Goal: Task Accomplishment & Management: Complete application form

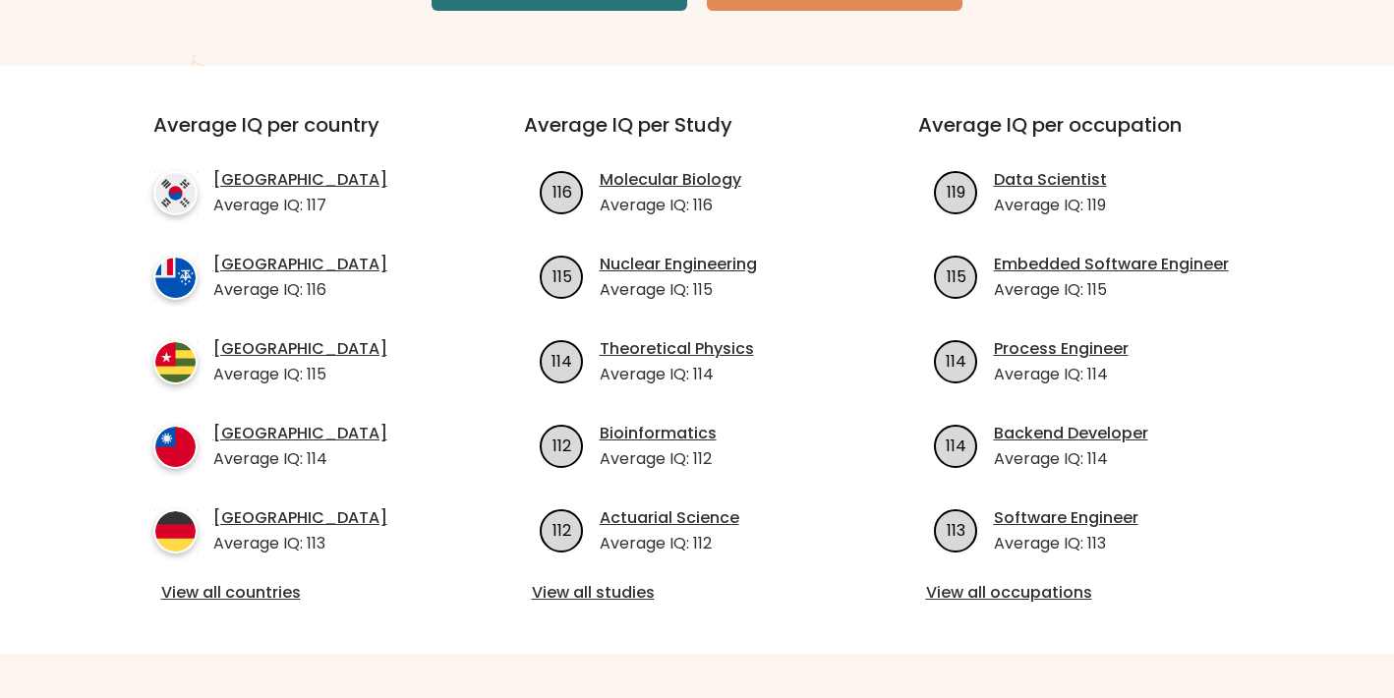
scroll to position [464, 0]
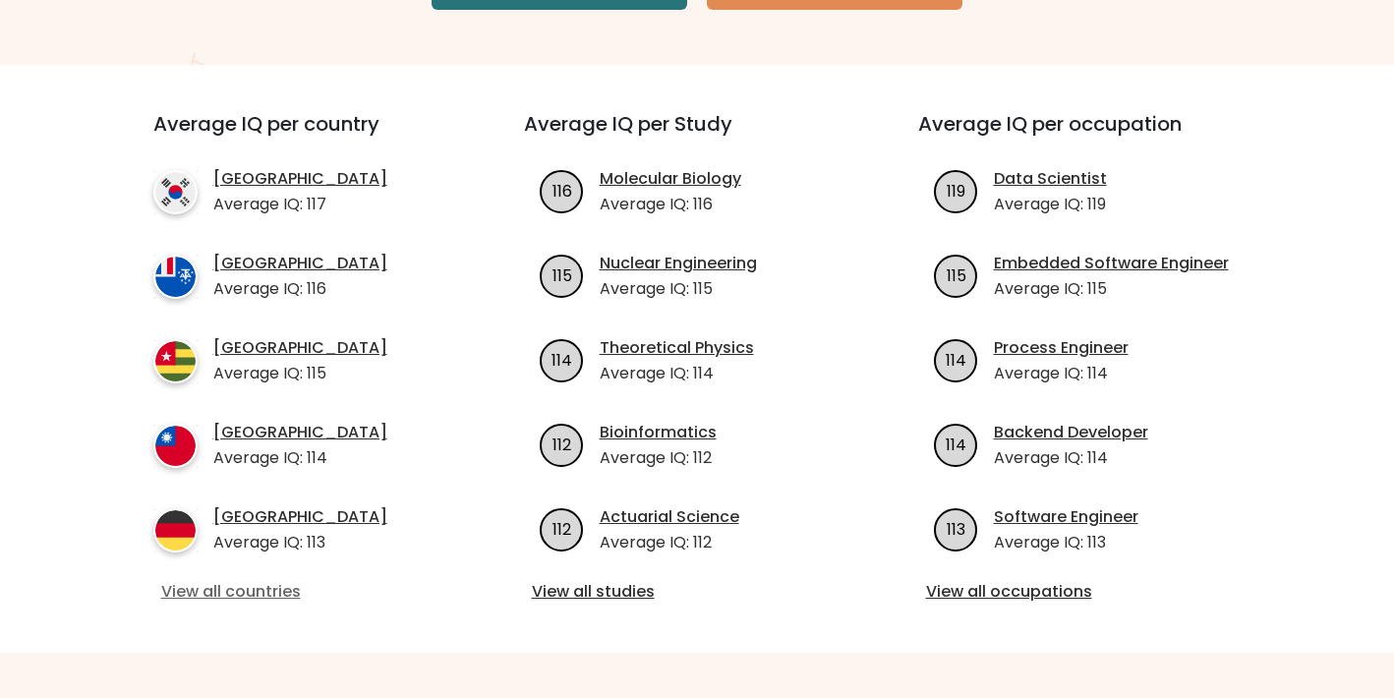
click at [286, 594] on link "View all countries" at bounding box center [303, 592] width 284 height 24
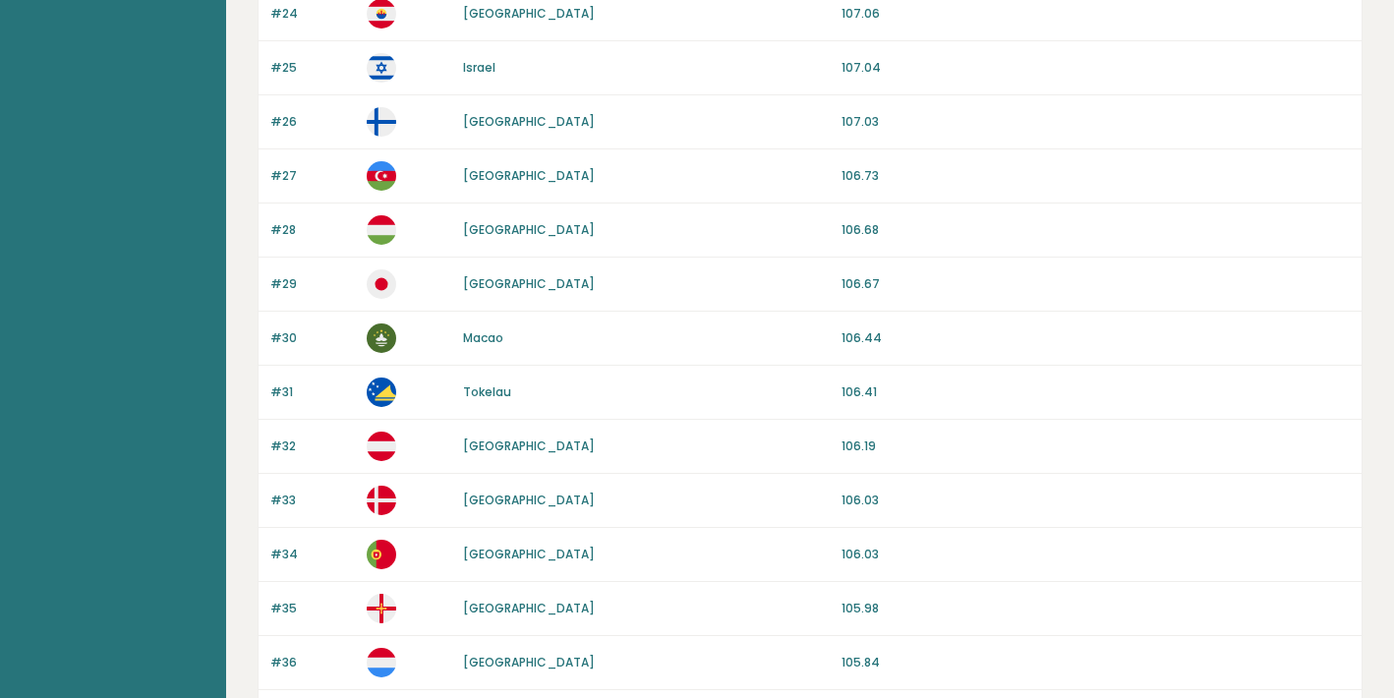
scroll to position [1855, 0]
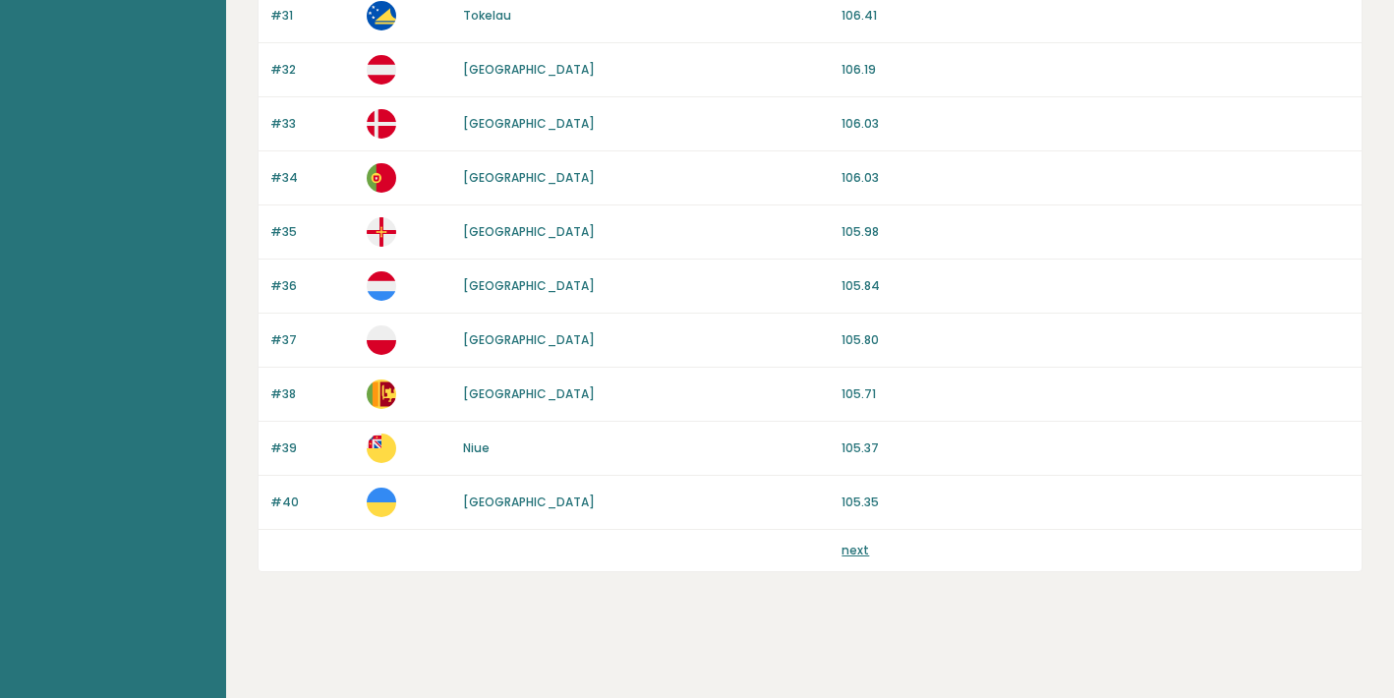
click at [857, 553] on link "next" at bounding box center [855, 550] width 28 height 17
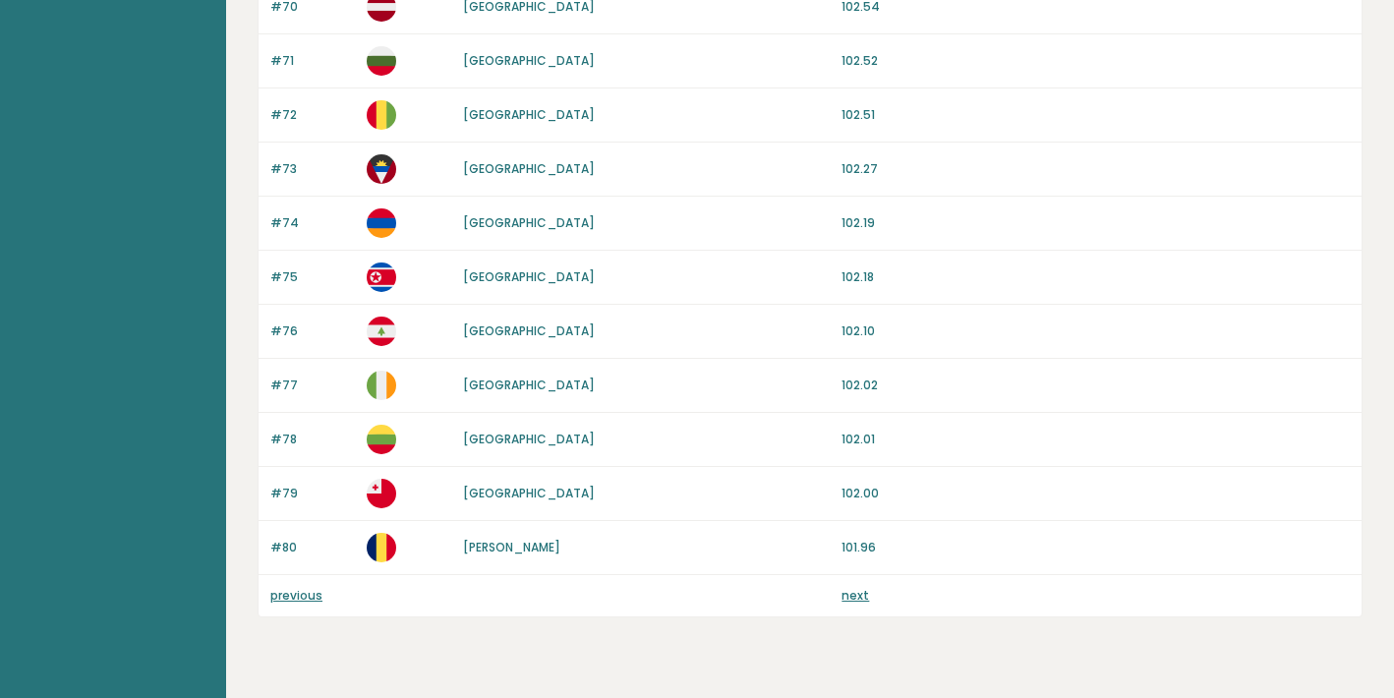
scroll to position [1855, 0]
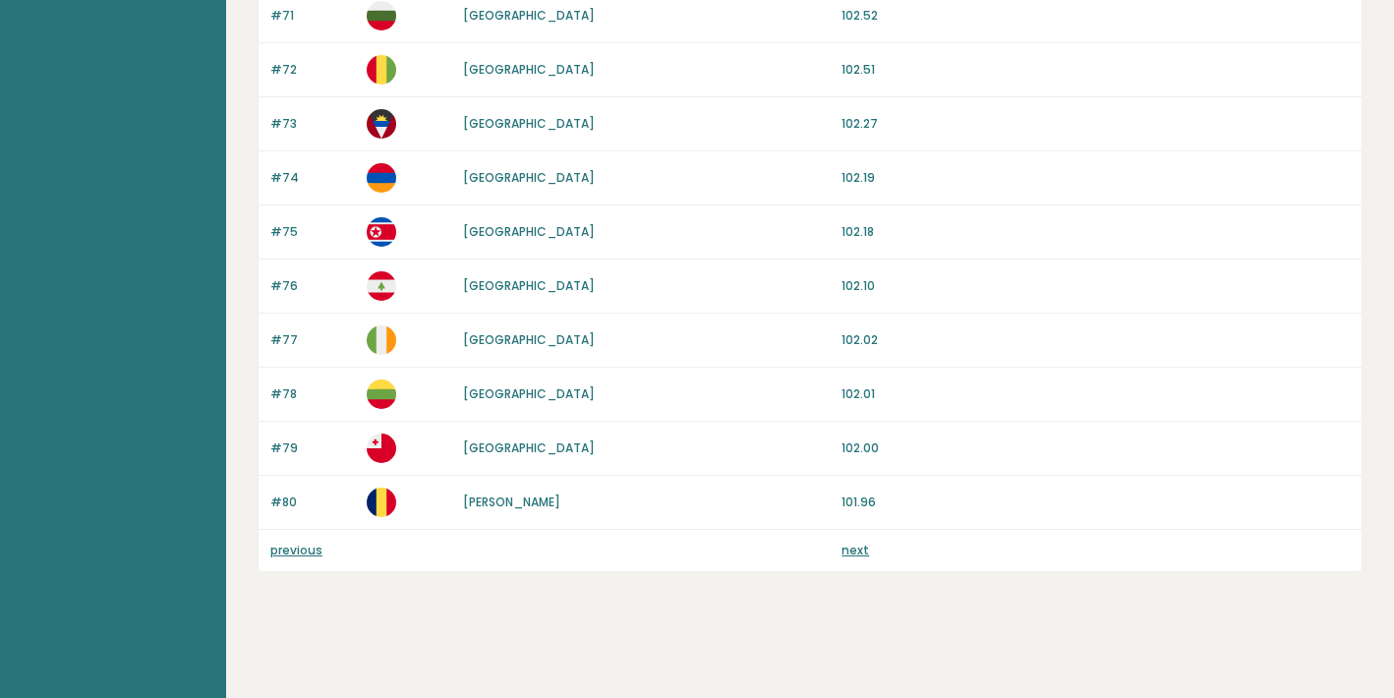
click at [858, 551] on link "next" at bounding box center [855, 550] width 28 height 17
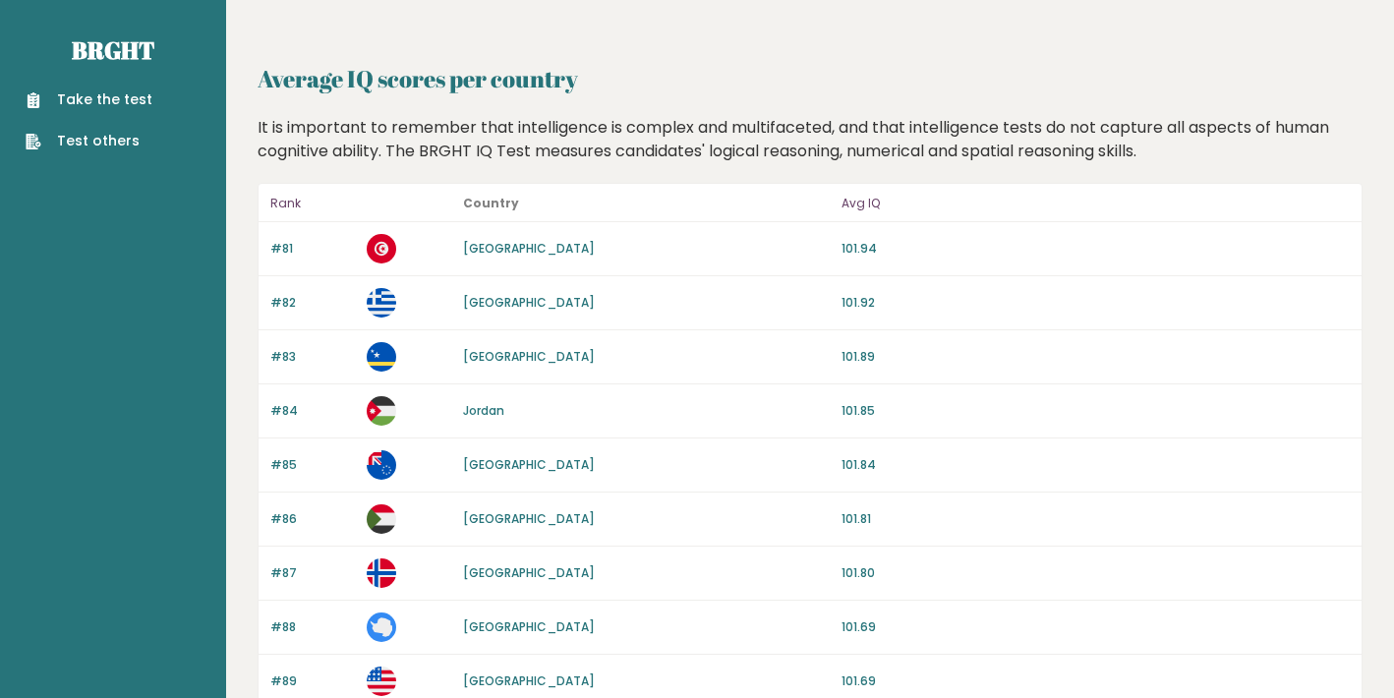
click at [95, 95] on link "Take the test" at bounding box center [89, 99] width 127 height 21
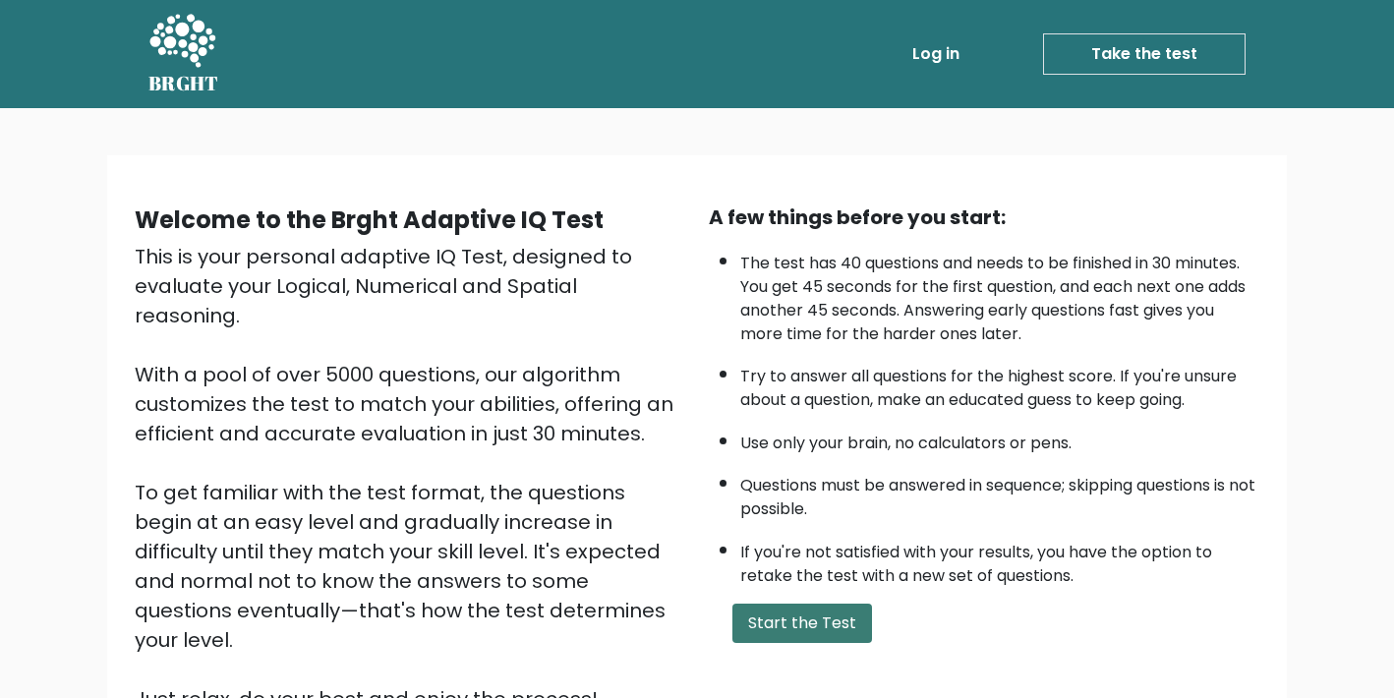
click at [811, 620] on button "Start the Test" at bounding box center [802, 623] width 140 height 39
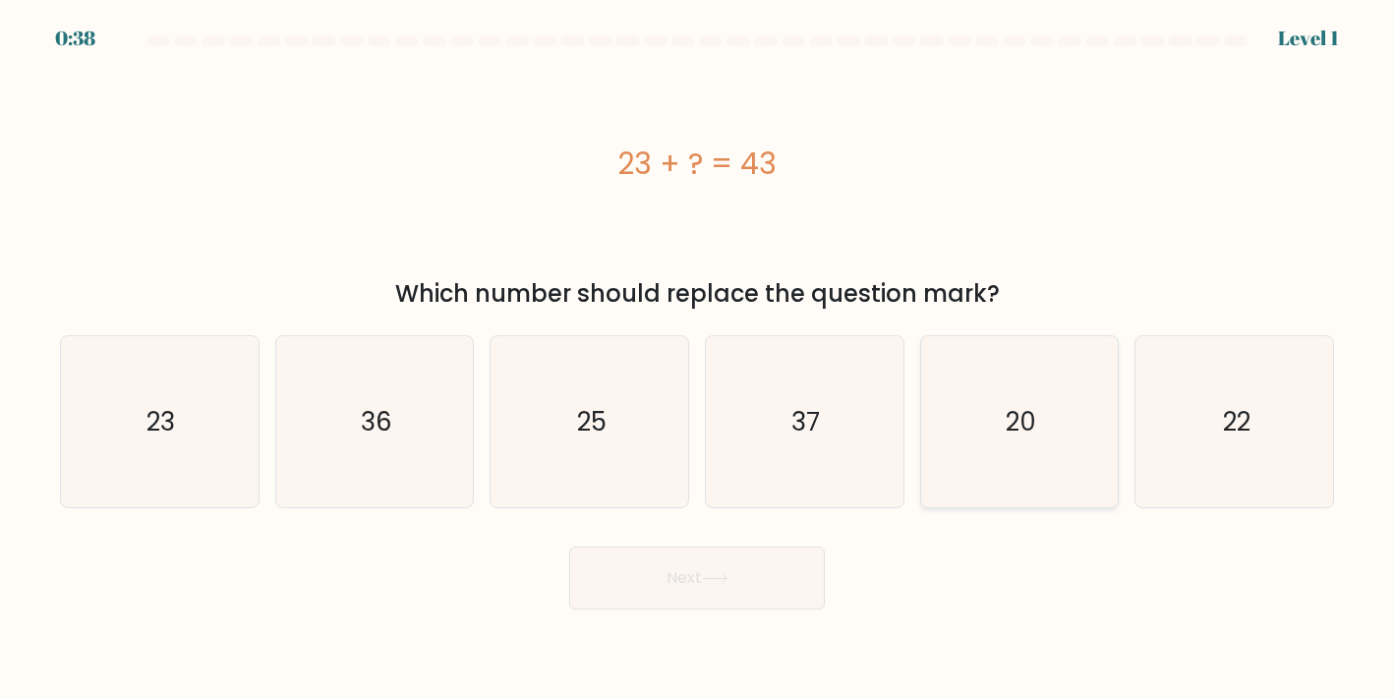
click at [1025, 454] on icon "20" at bounding box center [1019, 421] width 171 height 171
click at [698, 359] on input "e. 20" at bounding box center [697, 354] width 1 height 10
radio input "true"
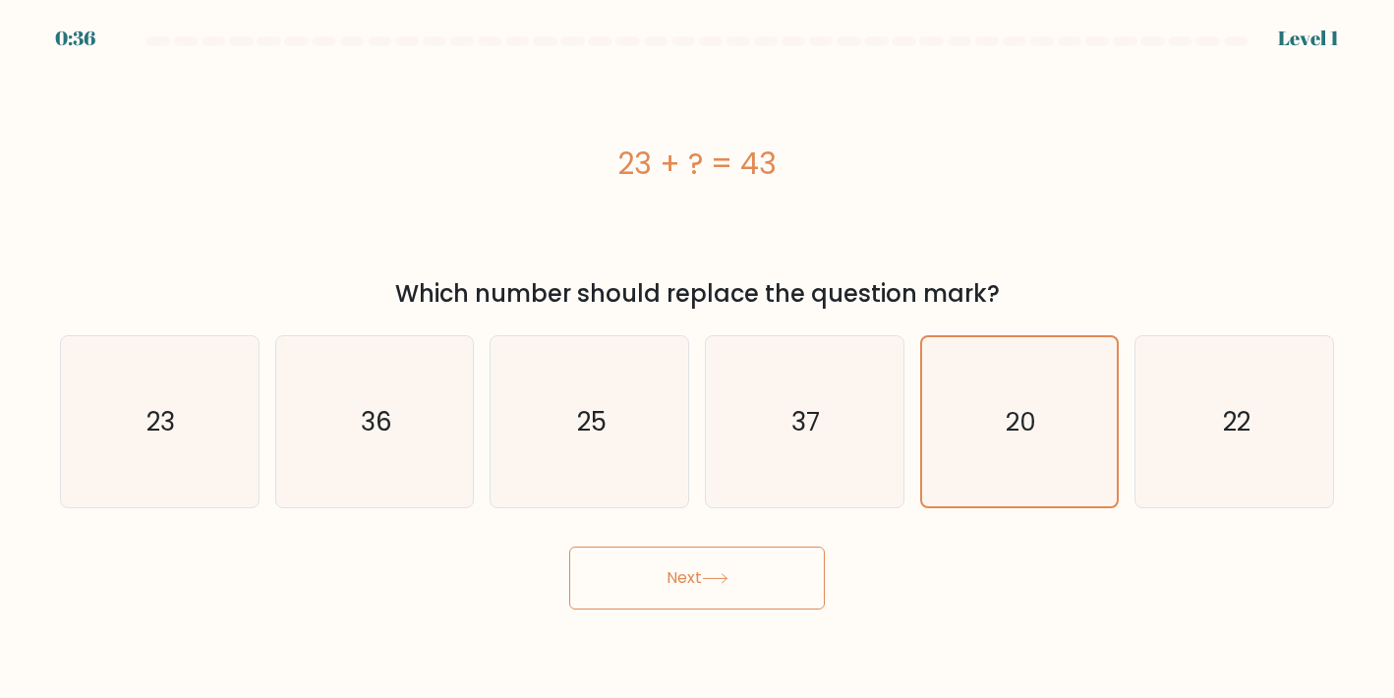
click at [741, 574] on button "Next" at bounding box center [697, 578] width 256 height 63
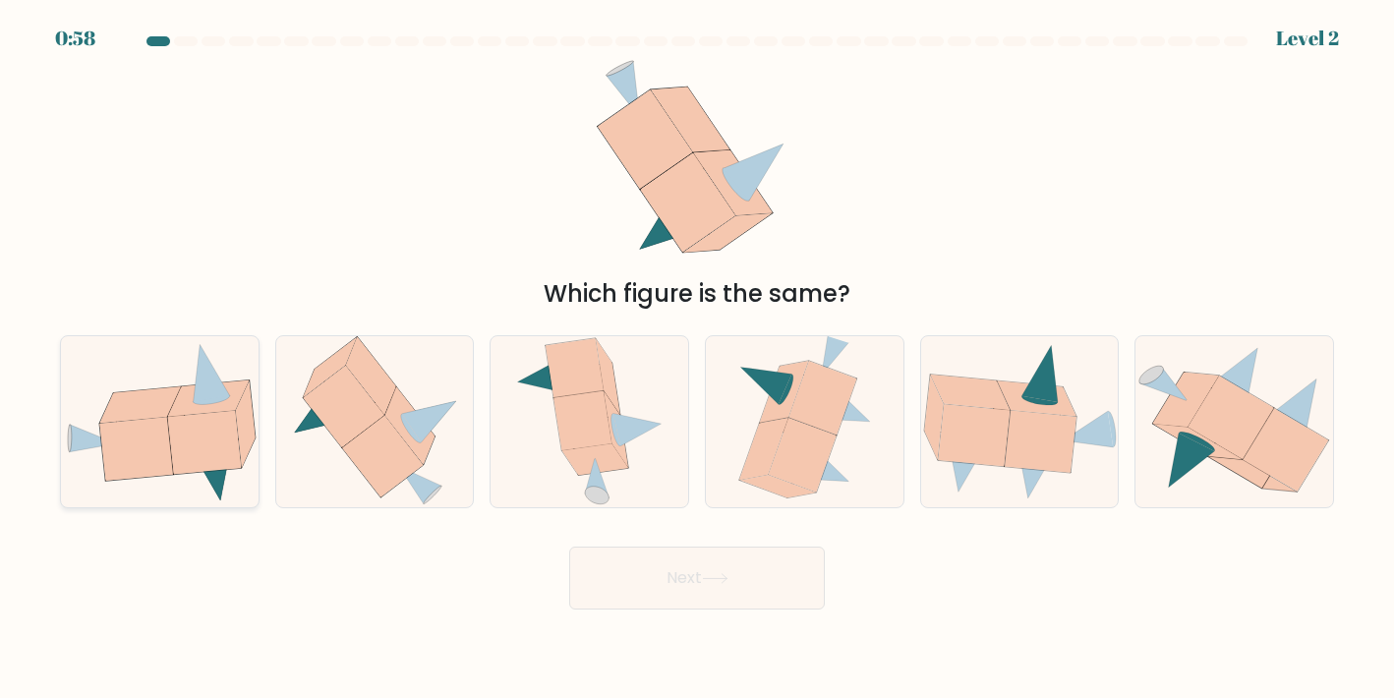
click at [142, 436] on icon at bounding box center [135, 448] width 73 height 63
click at [697, 359] on input "a." at bounding box center [697, 354] width 1 height 10
radio input "true"
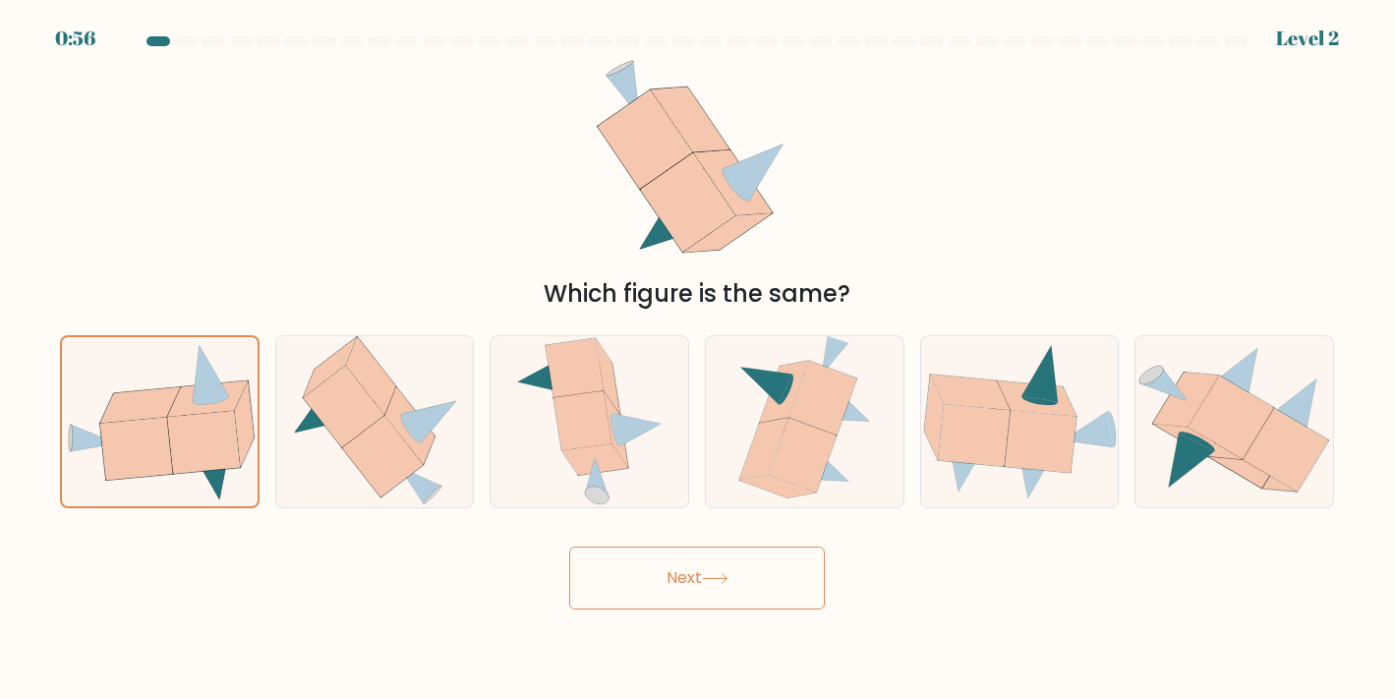
click at [634, 573] on button "Next" at bounding box center [697, 578] width 256 height 63
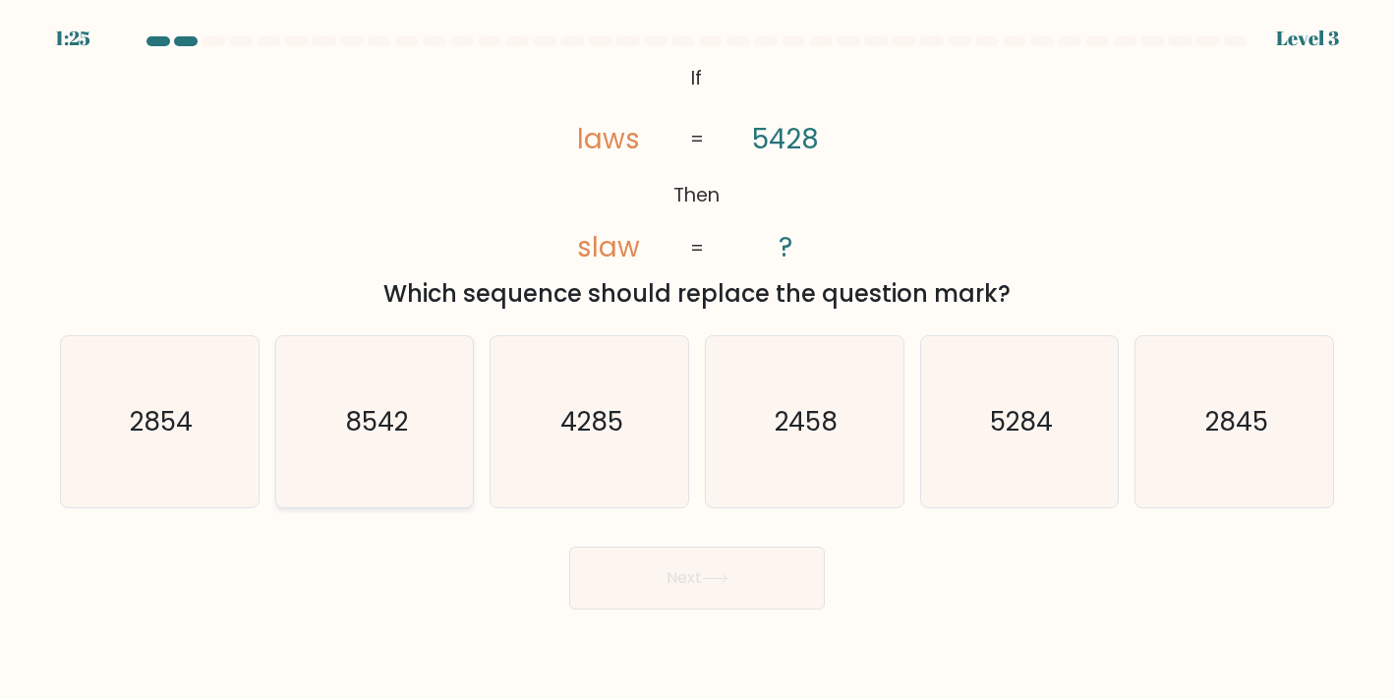
click at [386, 446] on icon "8542" at bounding box center [374, 421] width 171 height 171
click at [697, 359] on input "b. 8542" at bounding box center [697, 354] width 1 height 10
radio input "true"
click at [650, 584] on button "Next" at bounding box center [697, 578] width 256 height 63
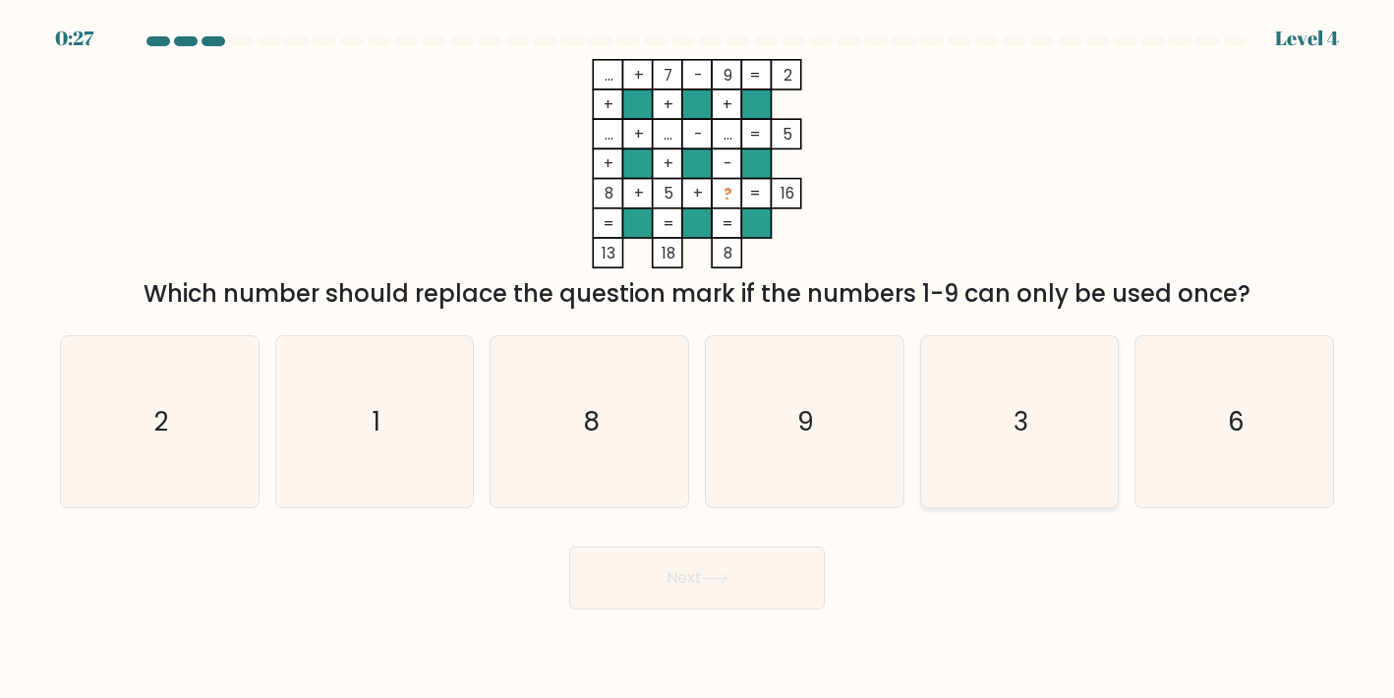
click at [1055, 420] on icon "3" at bounding box center [1019, 421] width 171 height 171
click at [698, 359] on input "e. 3" at bounding box center [697, 354] width 1 height 10
radio input "true"
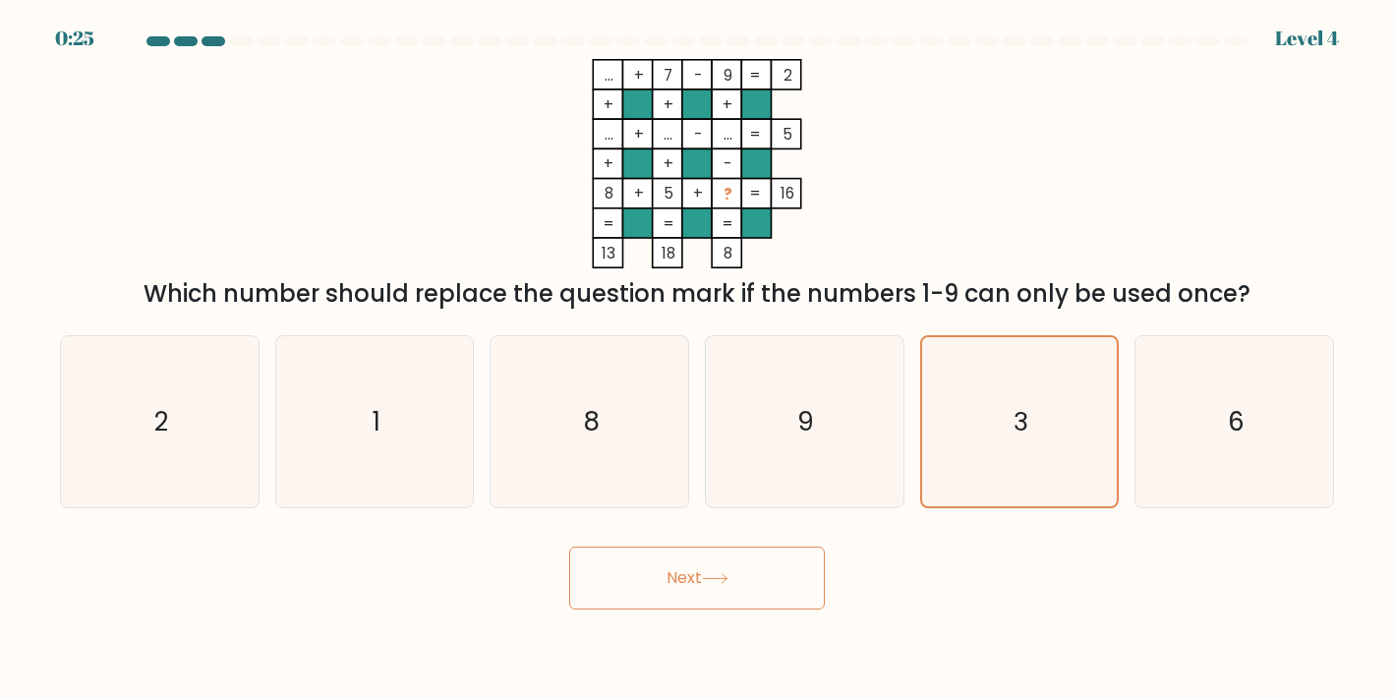
click at [749, 594] on button "Next" at bounding box center [697, 578] width 256 height 63
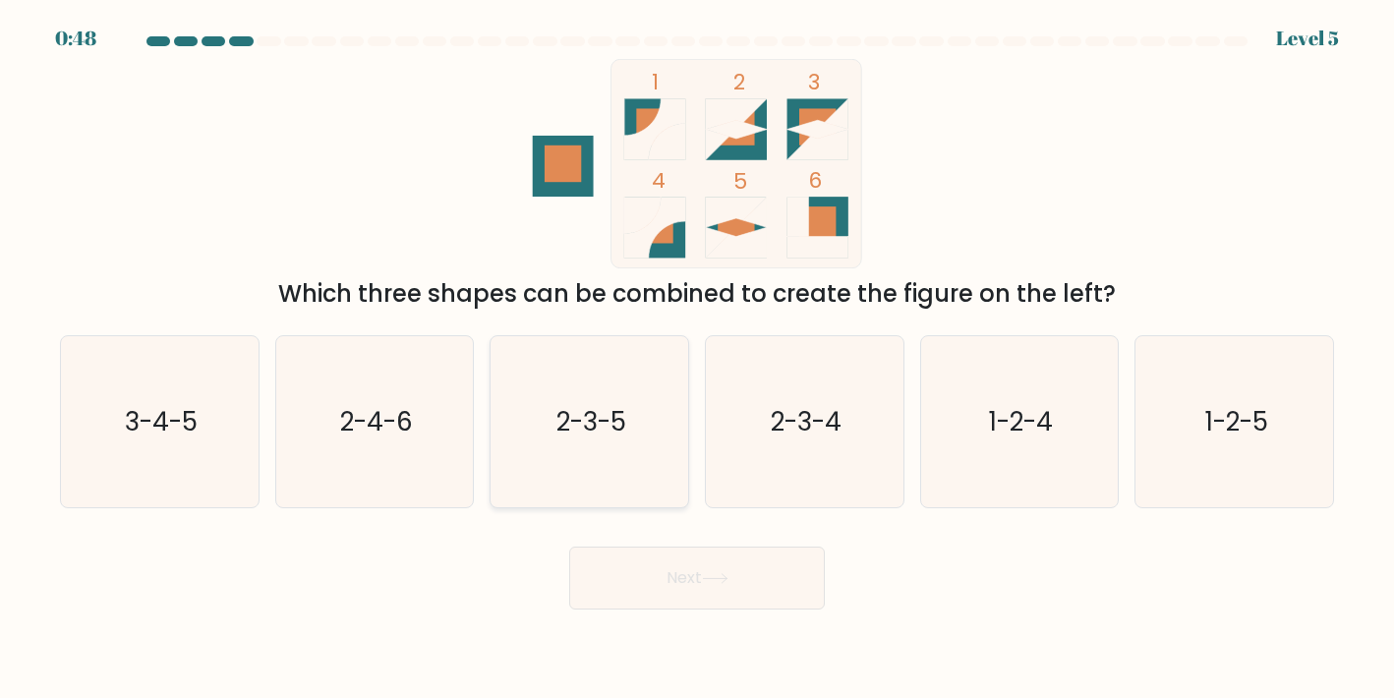
click at [589, 419] on text "2-3-5" at bounding box center [591, 421] width 70 height 35
click at [697, 359] on input "c. 2-3-5" at bounding box center [697, 354] width 1 height 10
radio input "true"
click at [661, 585] on button "Next" at bounding box center [697, 578] width 256 height 63
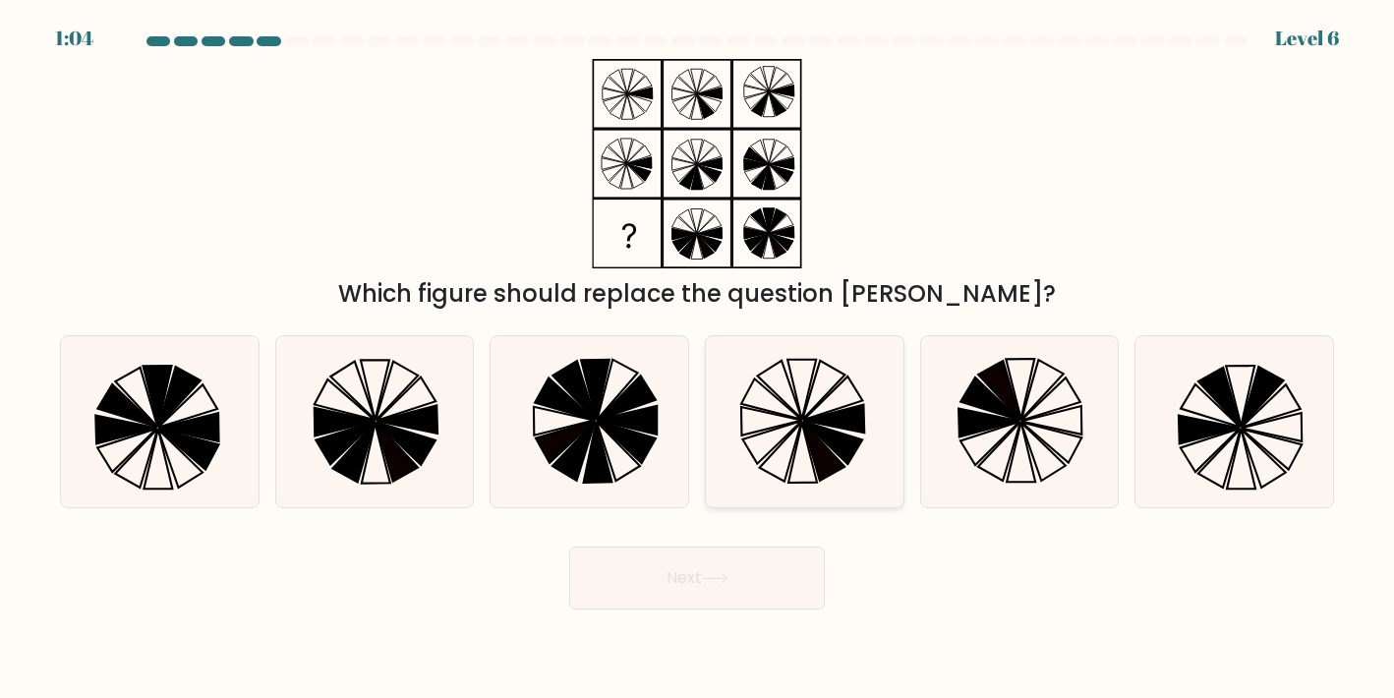
click at [792, 411] on icon at bounding box center [771, 398] width 60 height 40
click at [698, 359] on input "d." at bounding box center [697, 354] width 1 height 10
radio input "true"
click at [736, 580] on button "Next" at bounding box center [697, 578] width 256 height 63
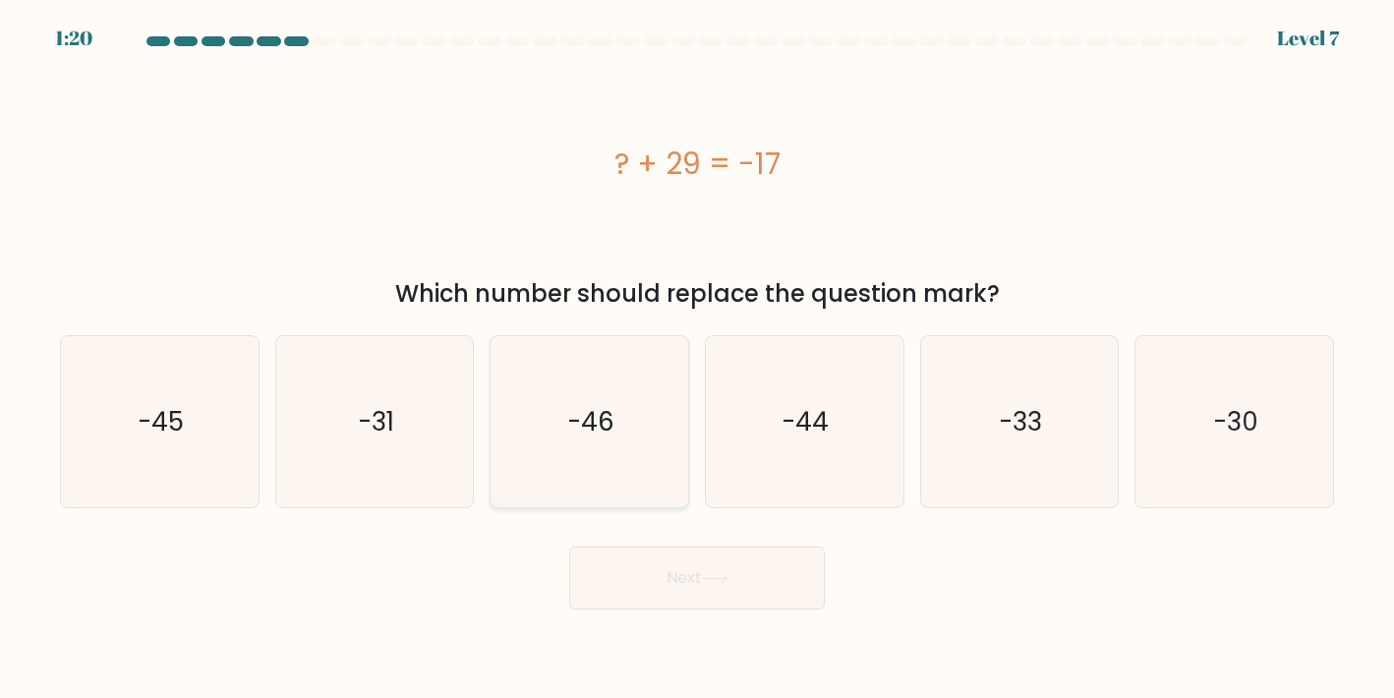
click at [631, 456] on icon "-46" at bounding box center [589, 421] width 171 height 171
click at [697, 359] on input "c. -46" at bounding box center [697, 354] width 1 height 10
radio input "true"
click at [692, 571] on button "Next" at bounding box center [697, 578] width 256 height 63
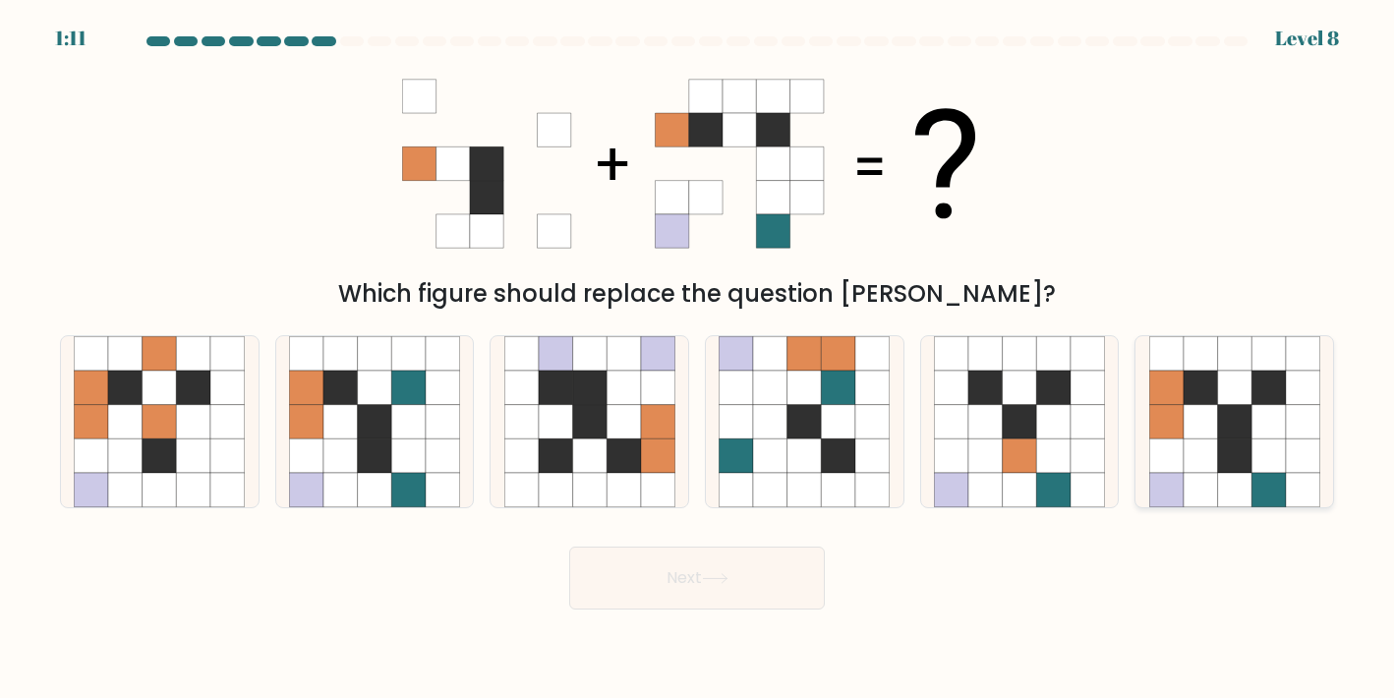
click at [1287, 442] on icon at bounding box center [1303, 455] width 34 height 34
click at [698, 359] on input "f." at bounding box center [697, 354] width 1 height 10
radio input "true"
click at [780, 579] on button "Next" at bounding box center [697, 578] width 256 height 63
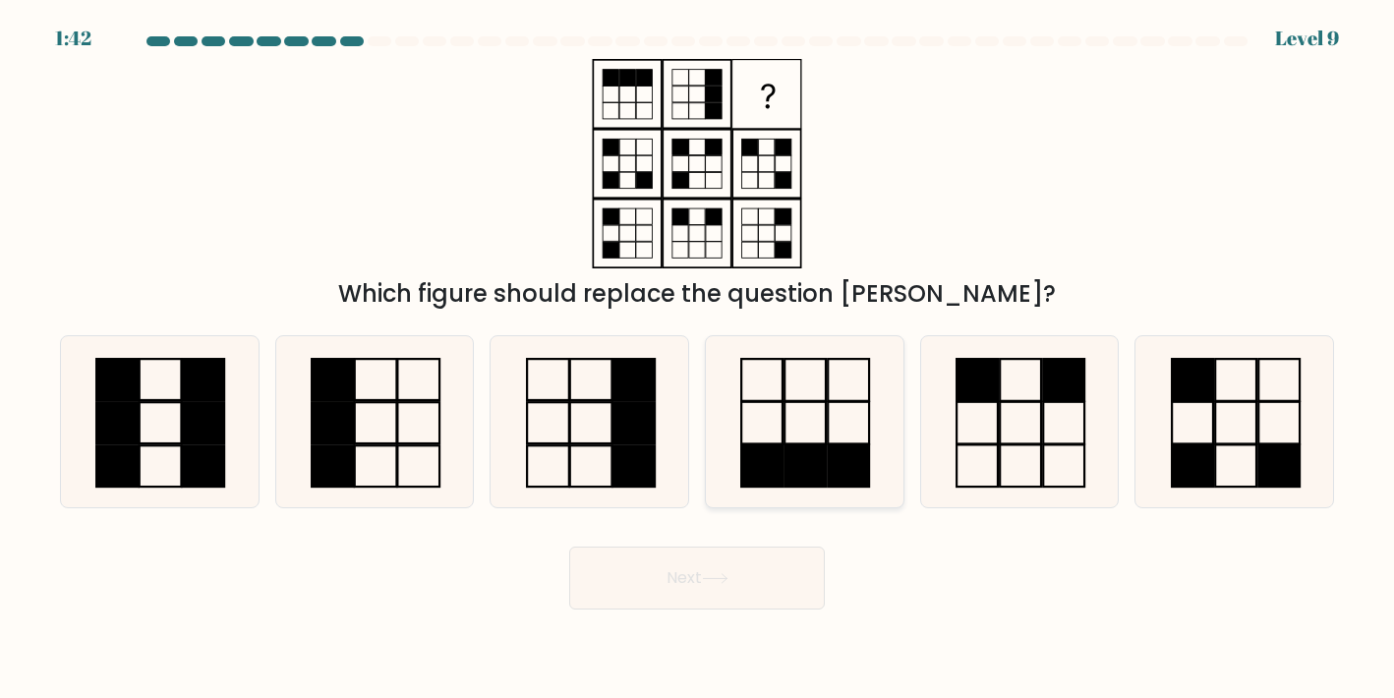
click at [793, 467] on rect at bounding box center [804, 465] width 41 height 42
click at [698, 359] on input "d." at bounding box center [697, 354] width 1 height 10
radio input "true"
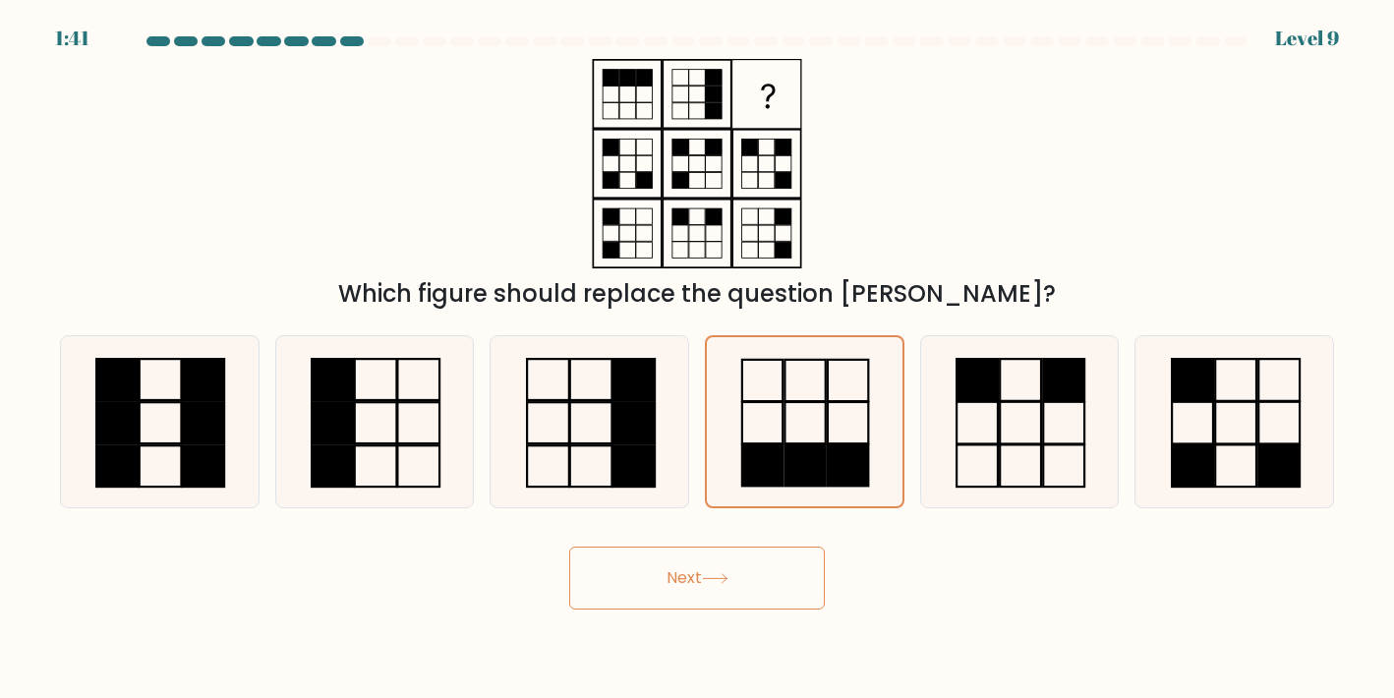
click at [687, 594] on button "Next" at bounding box center [697, 578] width 256 height 63
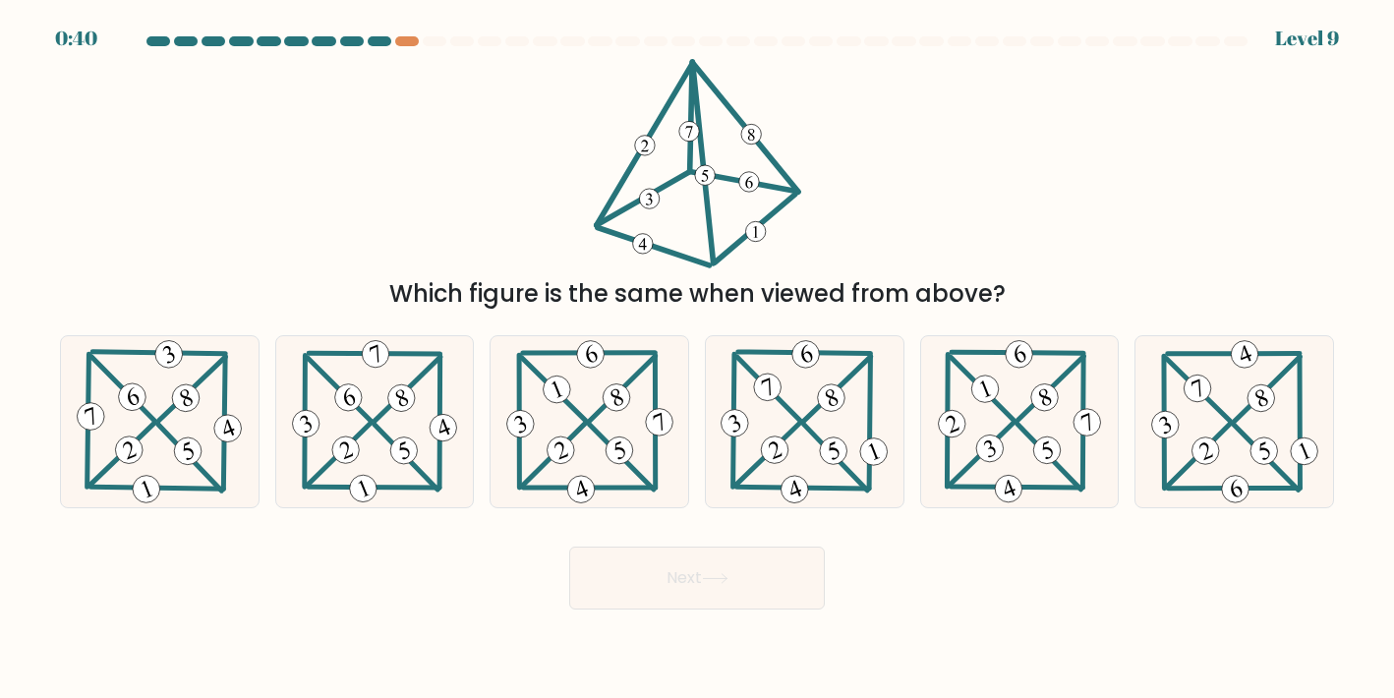
click at [380, 41] on div at bounding box center [380, 41] width 24 height 10
click at [417, 38] on div at bounding box center [407, 41] width 24 height 10
click at [381, 41] on div at bounding box center [380, 41] width 24 height 10
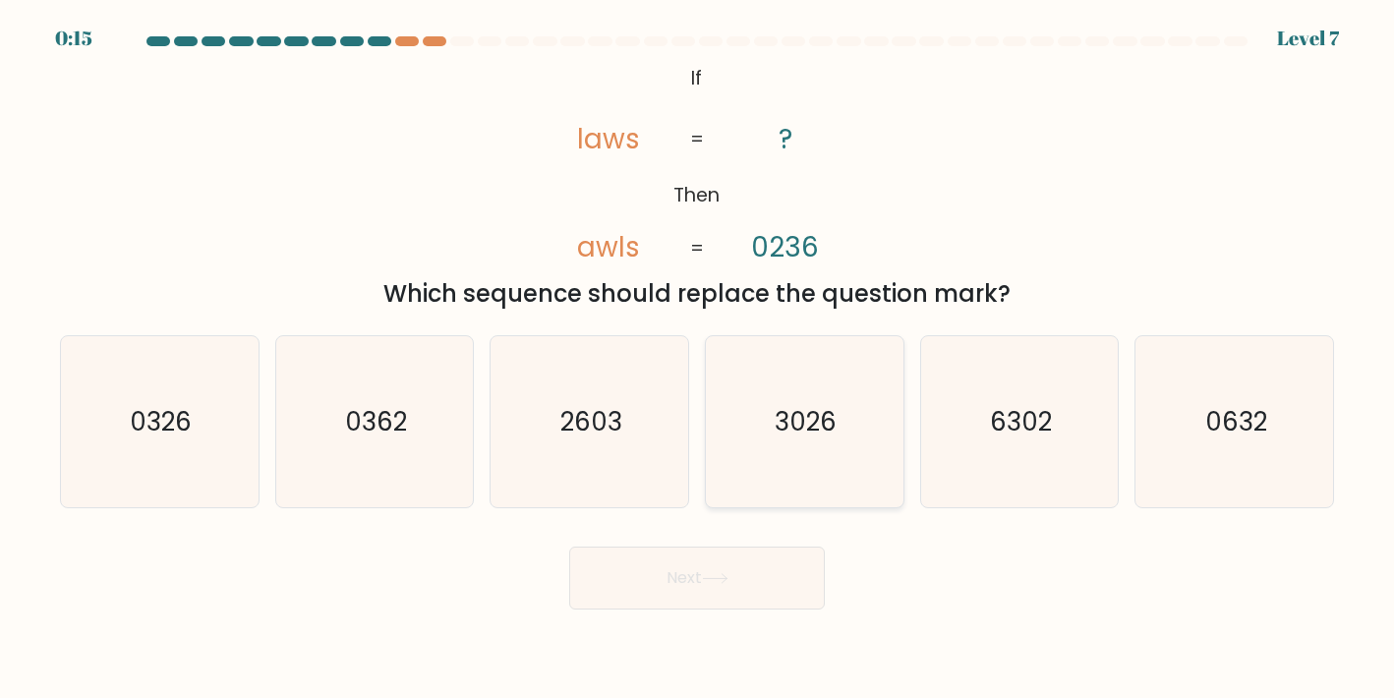
click at [805, 448] on icon "3026" at bounding box center [804, 421] width 171 height 171
click at [698, 359] on input "d. 3026" at bounding box center [697, 354] width 1 height 10
radio input "true"
click at [829, 435] on text "3026" at bounding box center [807, 421] width 62 height 35
click at [698, 359] on input "d. 3026" at bounding box center [697, 354] width 1 height 10
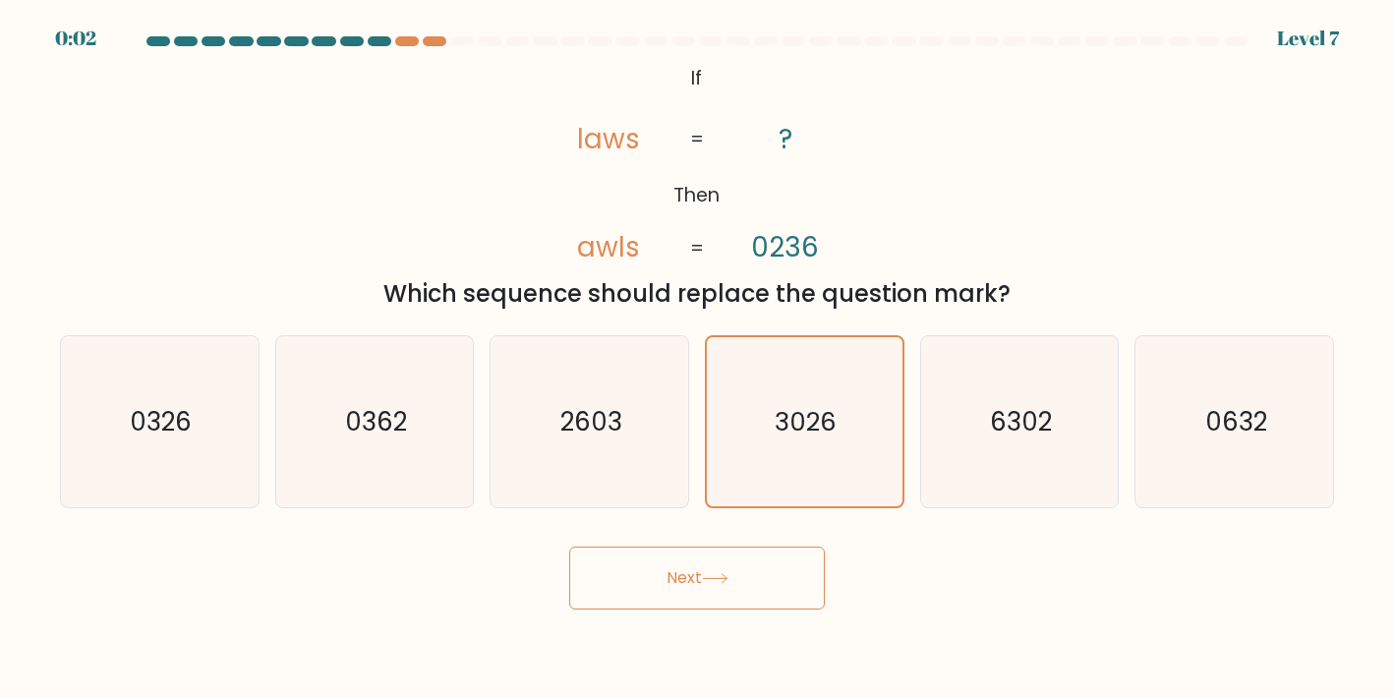
click at [748, 562] on button "Next" at bounding box center [697, 578] width 256 height 63
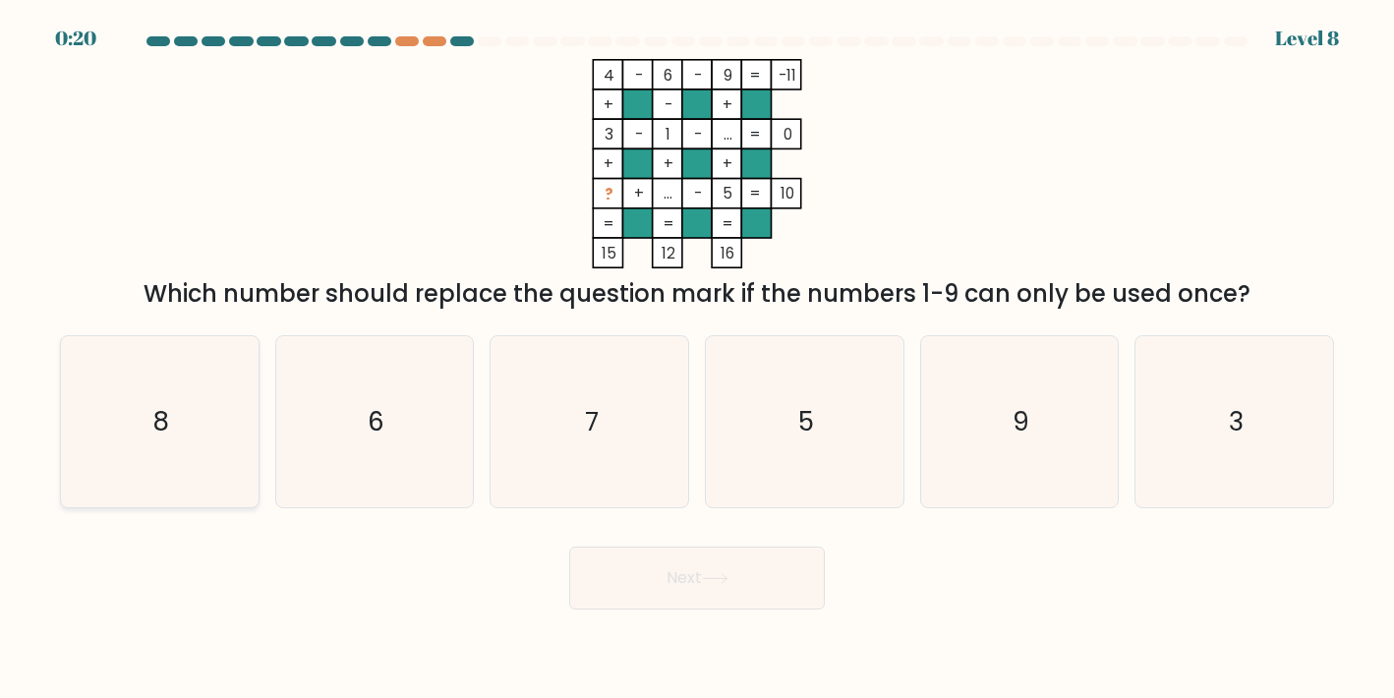
click at [225, 424] on icon "8" at bounding box center [159, 421] width 171 height 171
click at [697, 359] on input "a. 8" at bounding box center [697, 354] width 1 height 10
radio input "true"
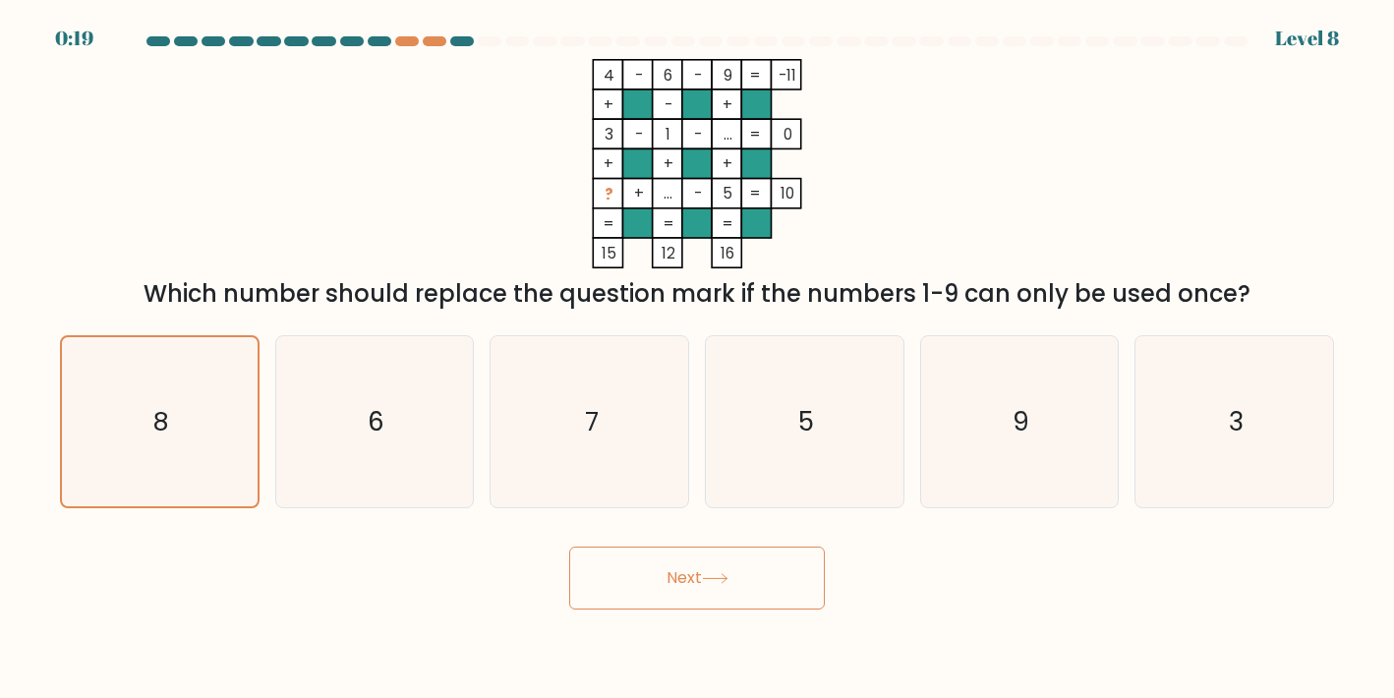
click at [712, 565] on button "Next" at bounding box center [697, 578] width 256 height 63
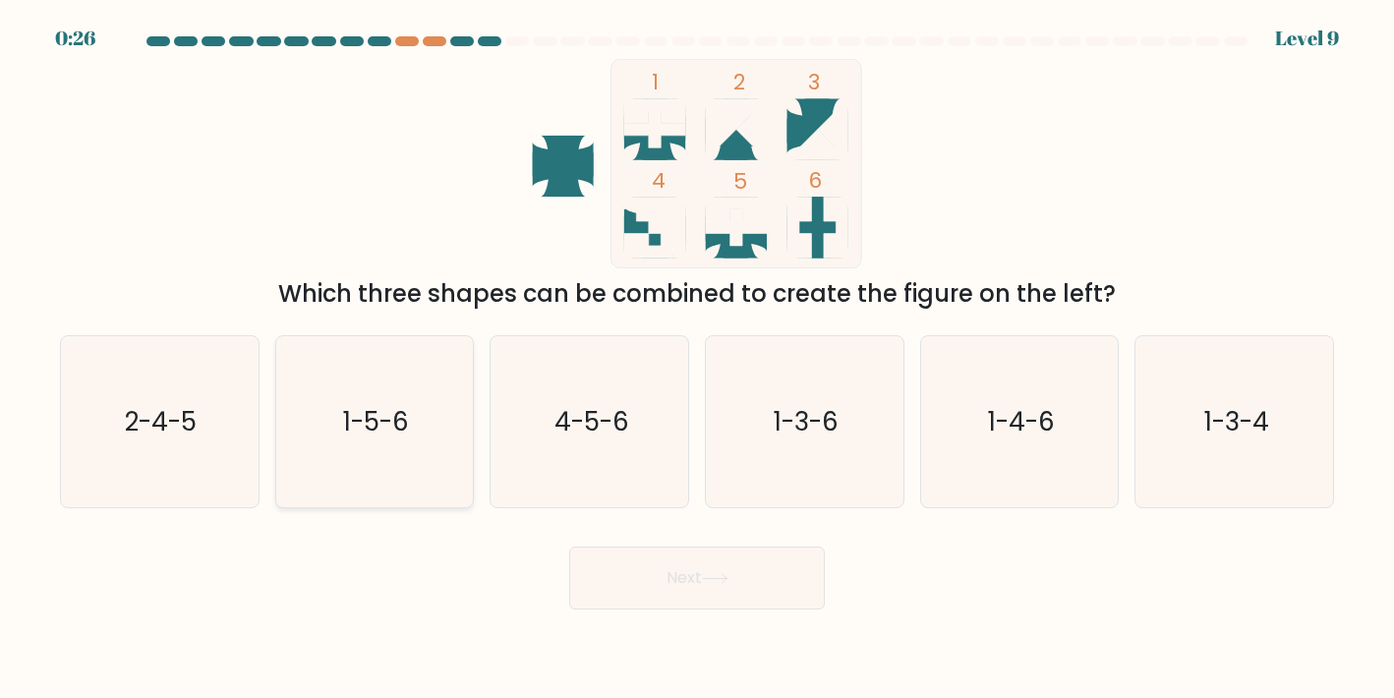
click at [407, 434] on text "1-5-6" at bounding box center [376, 421] width 66 height 35
click at [697, 359] on input "b. 1-5-6" at bounding box center [697, 354] width 1 height 10
radio input "true"
click at [684, 583] on button "Next" at bounding box center [697, 578] width 256 height 63
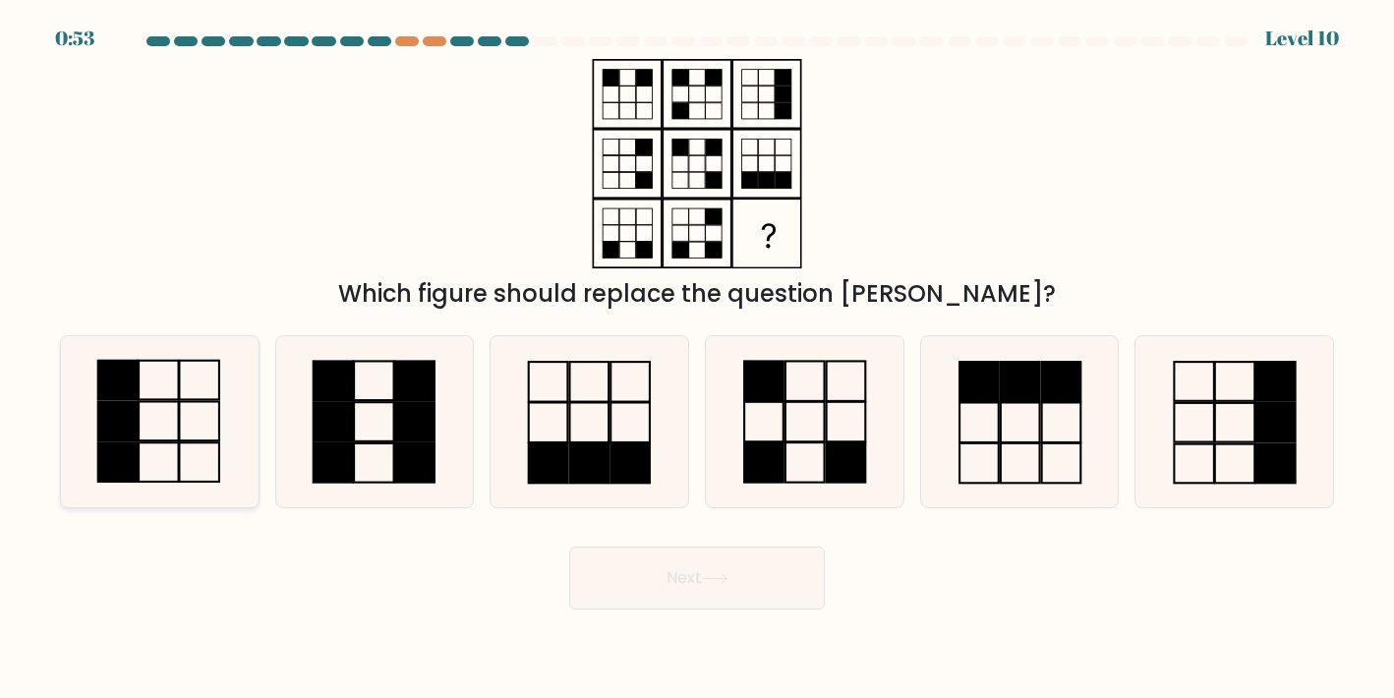
click at [147, 458] on icon at bounding box center [159, 421] width 171 height 171
click at [697, 359] on input "a." at bounding box center [697, 354] width 1 height 10
radio input "true"
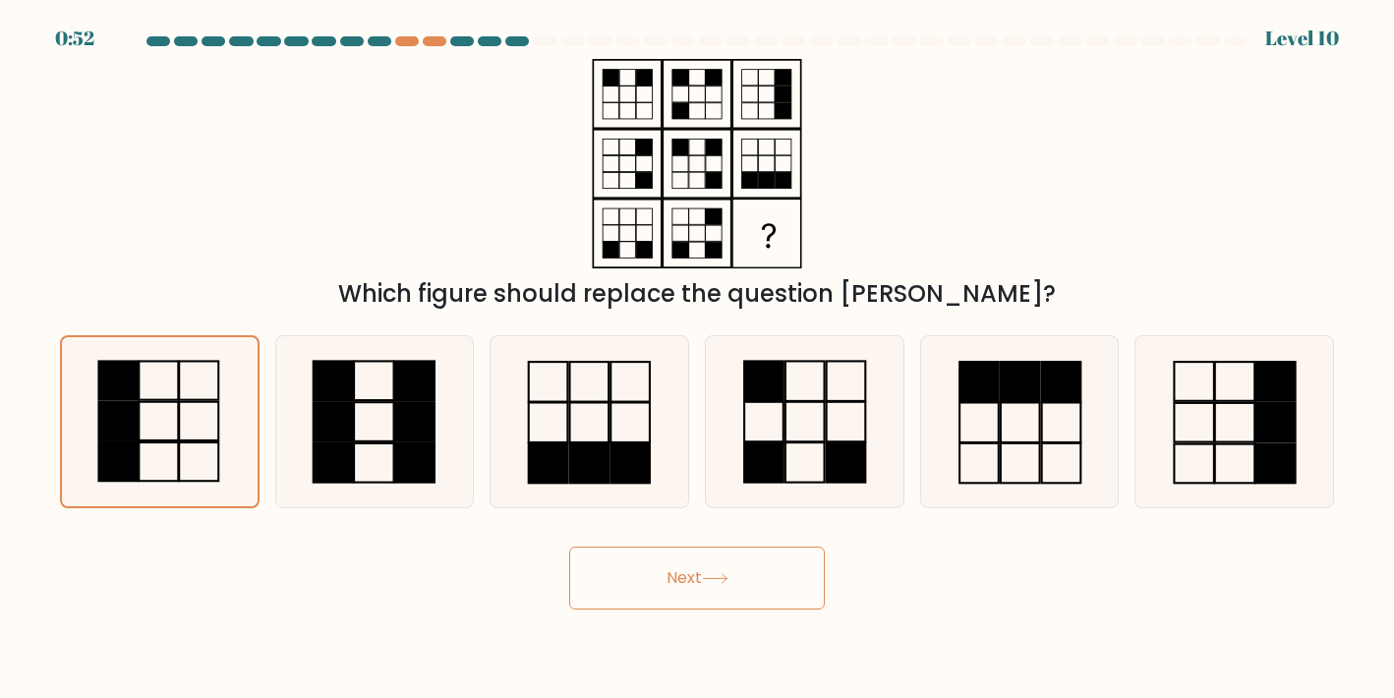
click at [671, 578] on button "Next" at bounding box center [697, 578] width 256 height 63
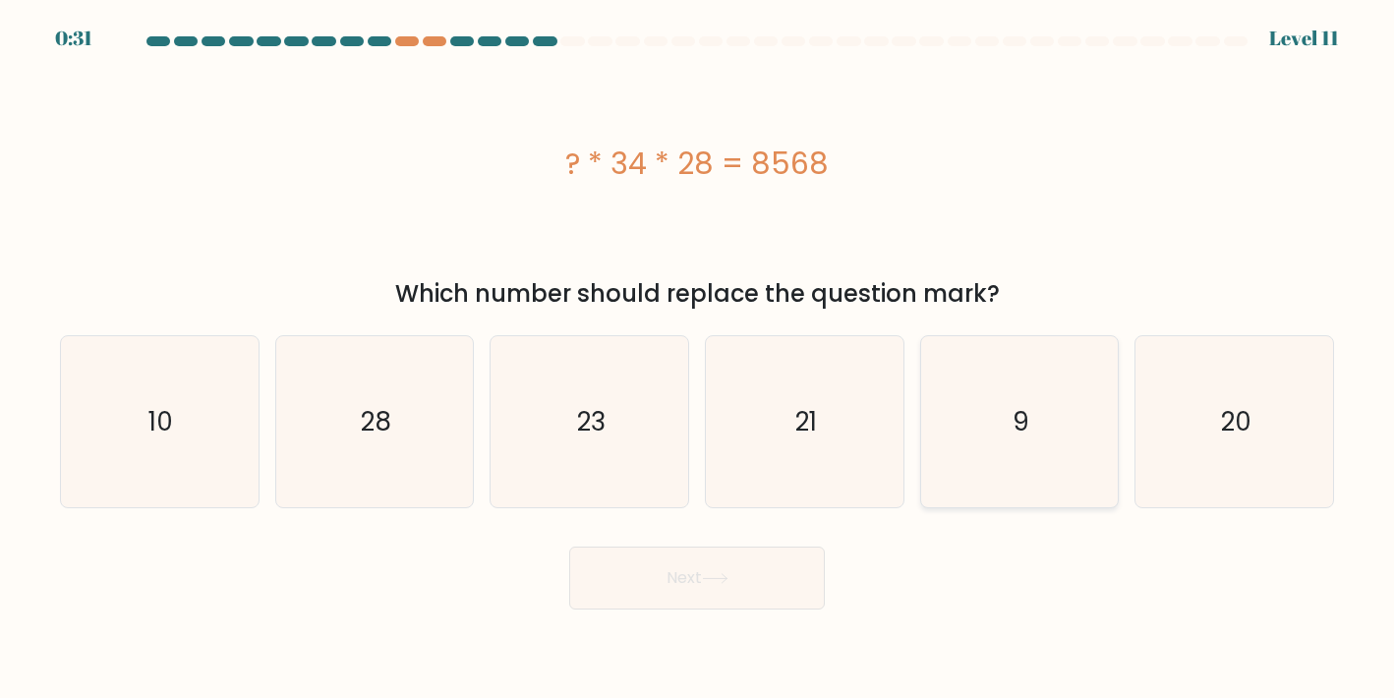
click at [1011, 461] on icon "9" at bounding box center [1019, 421] width 171 height 171
click at [698, 359] on input "e. 9" at bounding box center [697, 354] width 1 height 10
radio input "true"
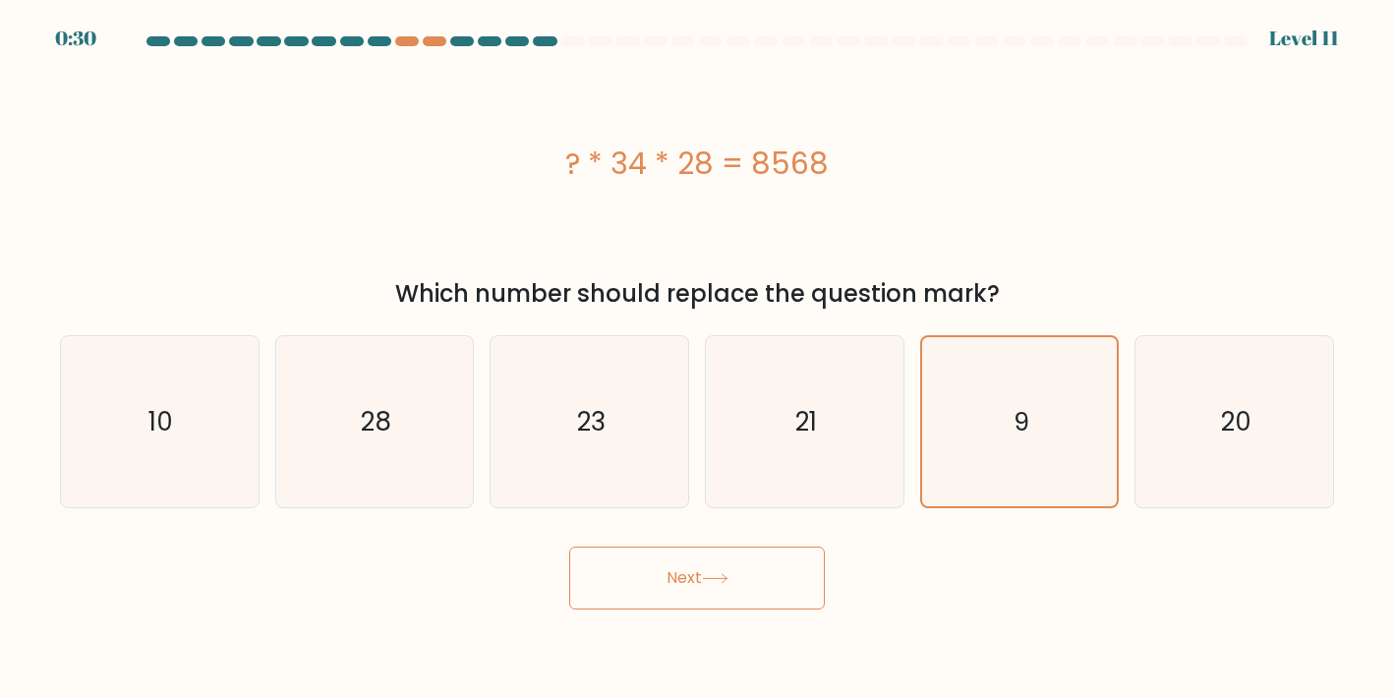
click at [736, 590] on button "Next" at bounding box center [697, 578] width 256 height 63
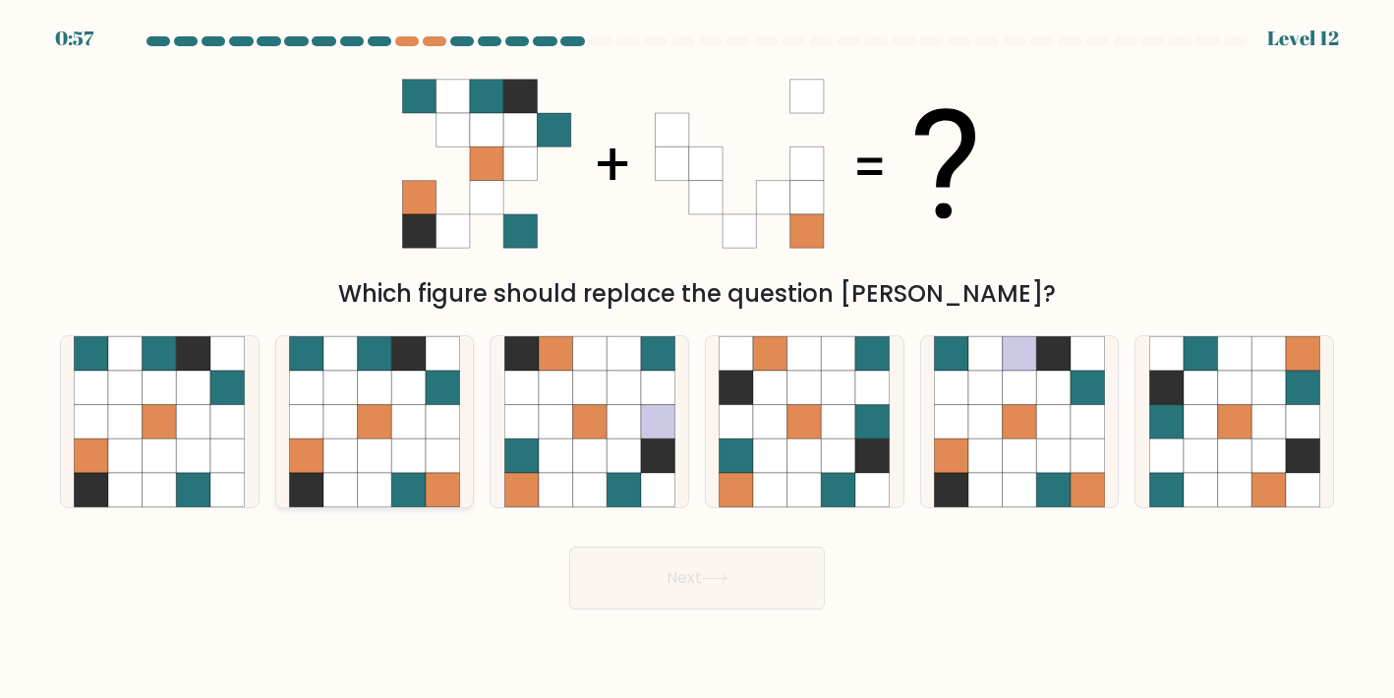
click at [408, 429] on icon at bounding box center [408, 422] width 34 height 34
click at [697, 359] on input "b." at bounding box center [697, 354] width 1 height 10
radio input "true"
click at [699, 590] on button "Next" at bounding box center [697, 578] width 256 height 63
